Goal: Information Seeking & Learning: Learn about a topic

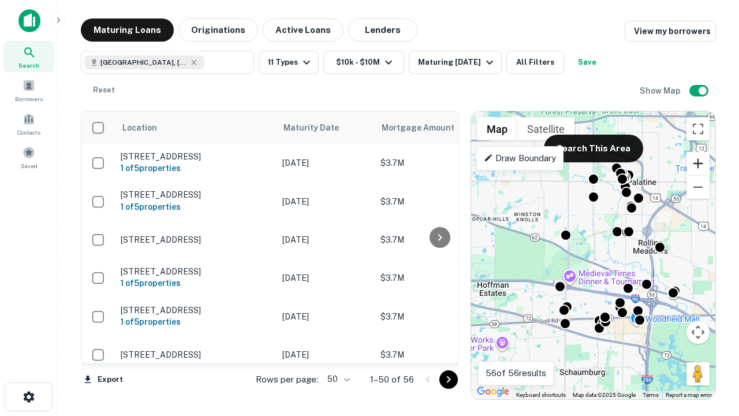
click at [698, 163] on button "Zoom in" at bounding box center [697, 163] width 23 height 23
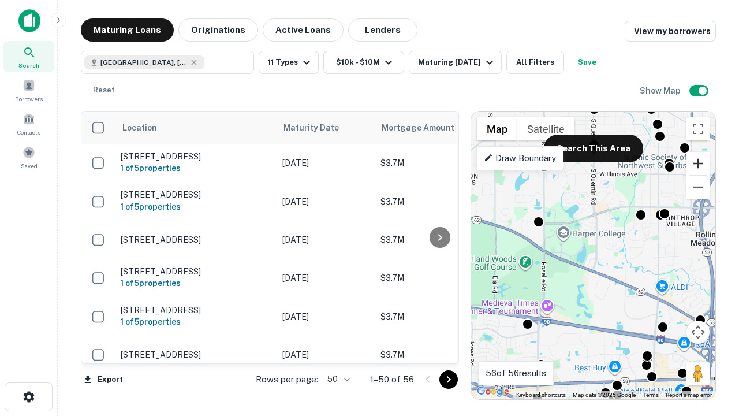
click at [698, 163] on button "Zoom in" at bounding box center [697, 163] width 23 height 23
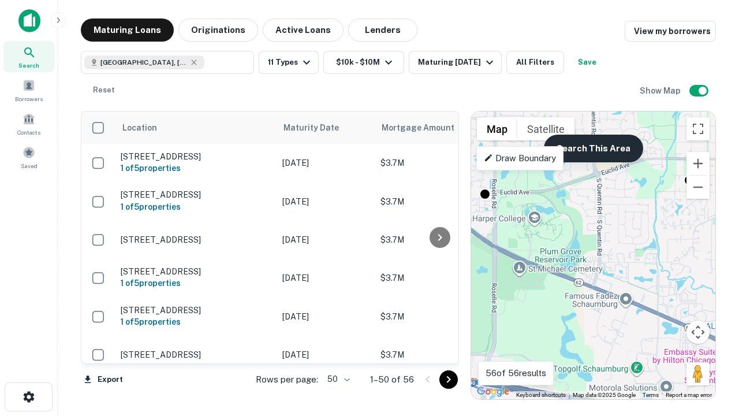
click at [593, 148] on button "Search This Area" at bounding box center [593, 149] width 99 height 28
